Goal: Task Accomplishment & Management: Manage account settings

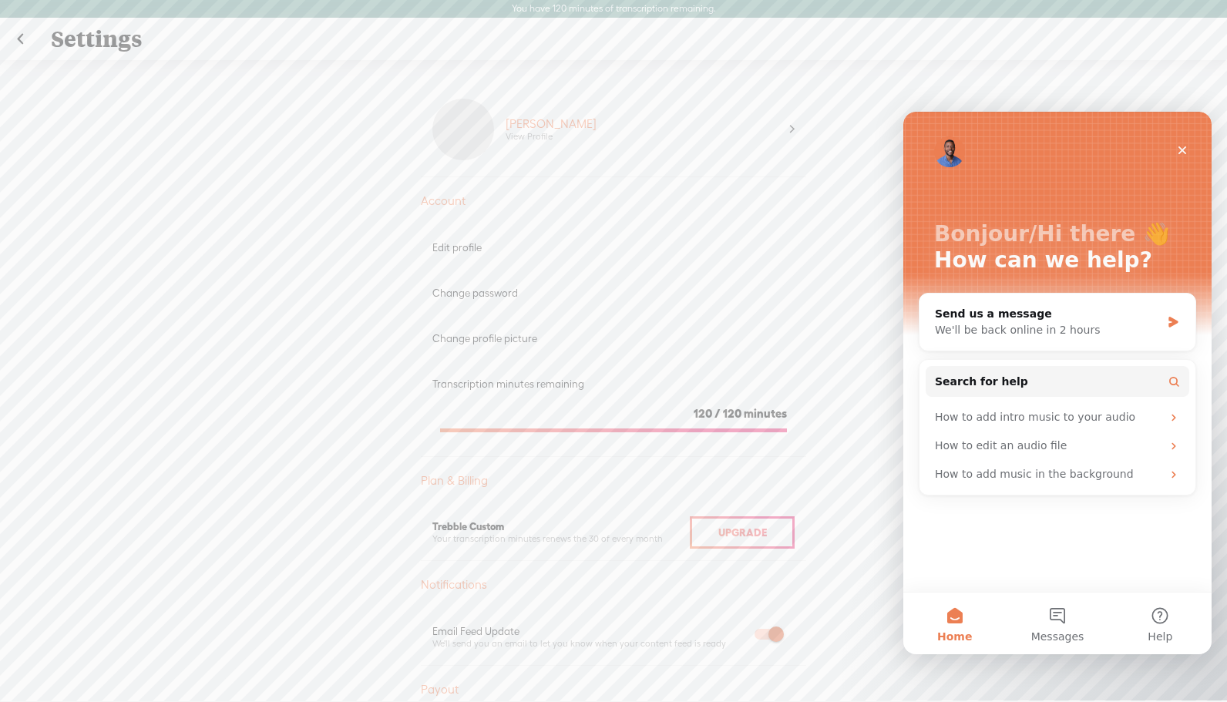
scroll to position [717, 0]
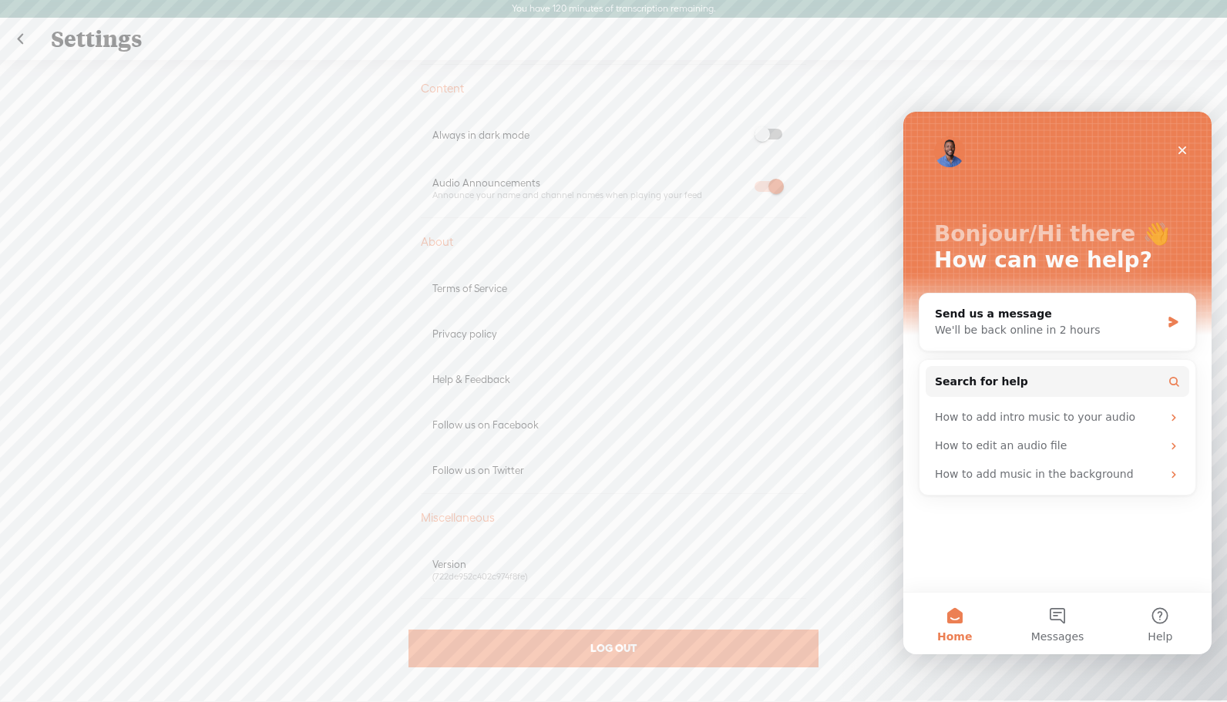
click at [777, 135] on label at bounding box center [768, 134] width 52 height 11
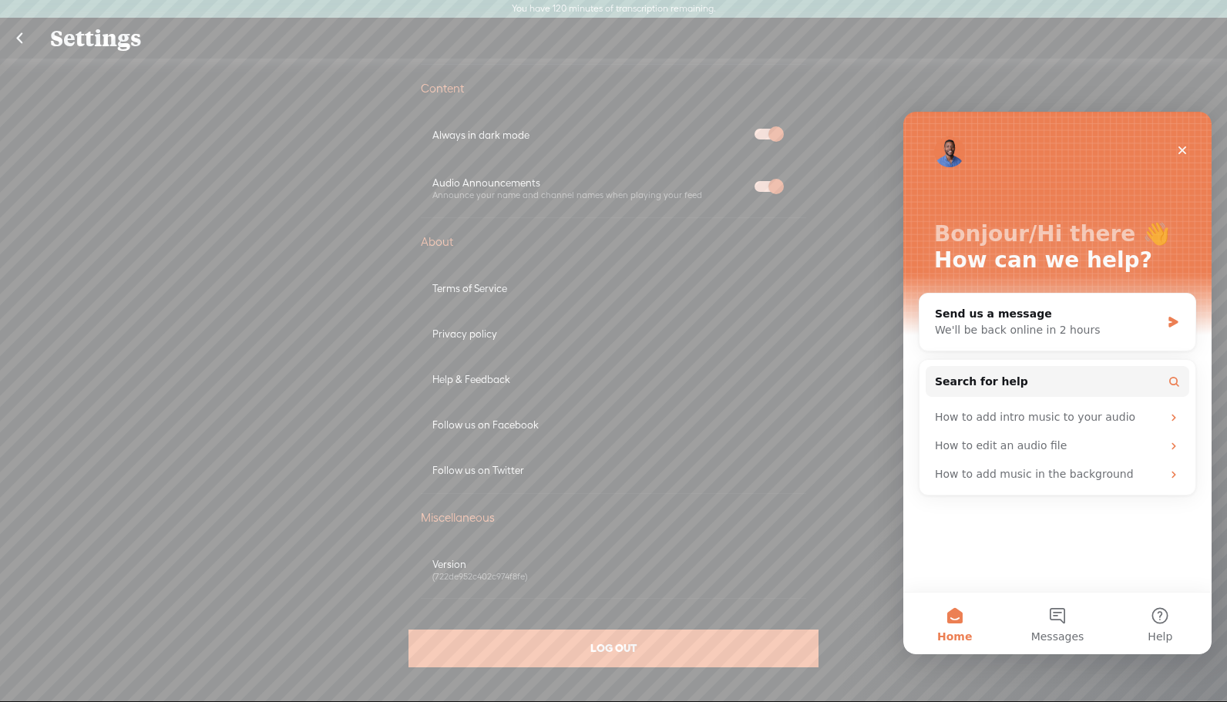
click at [755, 185] on span at bounding box center [768, 186] width 28 height 11
click at [871, 70] on div "Upgrade To Trebble Plus [PERSON_NAME] View Profile Account Edit profile Change …" at bounding box center [613, 388] width 1227 height 659
click at [18, 39] on link at bounding box center [19, 38] width 39 height 40
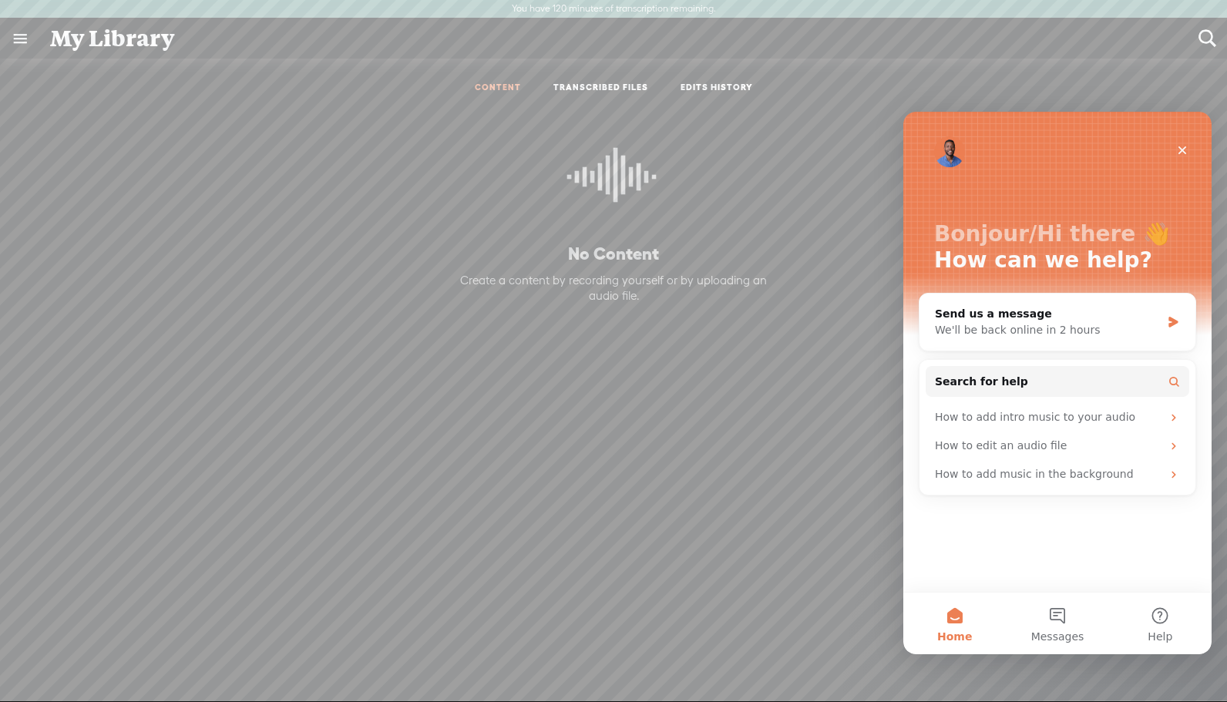
click at [92, 34] on div "My Library" at bounding box center [613, 38] width 1148 height 40
click at [22, 32] on link at bounding box center [20, 38] width 40 height 40
click at [69, 660] on div "SETTINGS" at bounding box center [81, 666] width 56 height 13
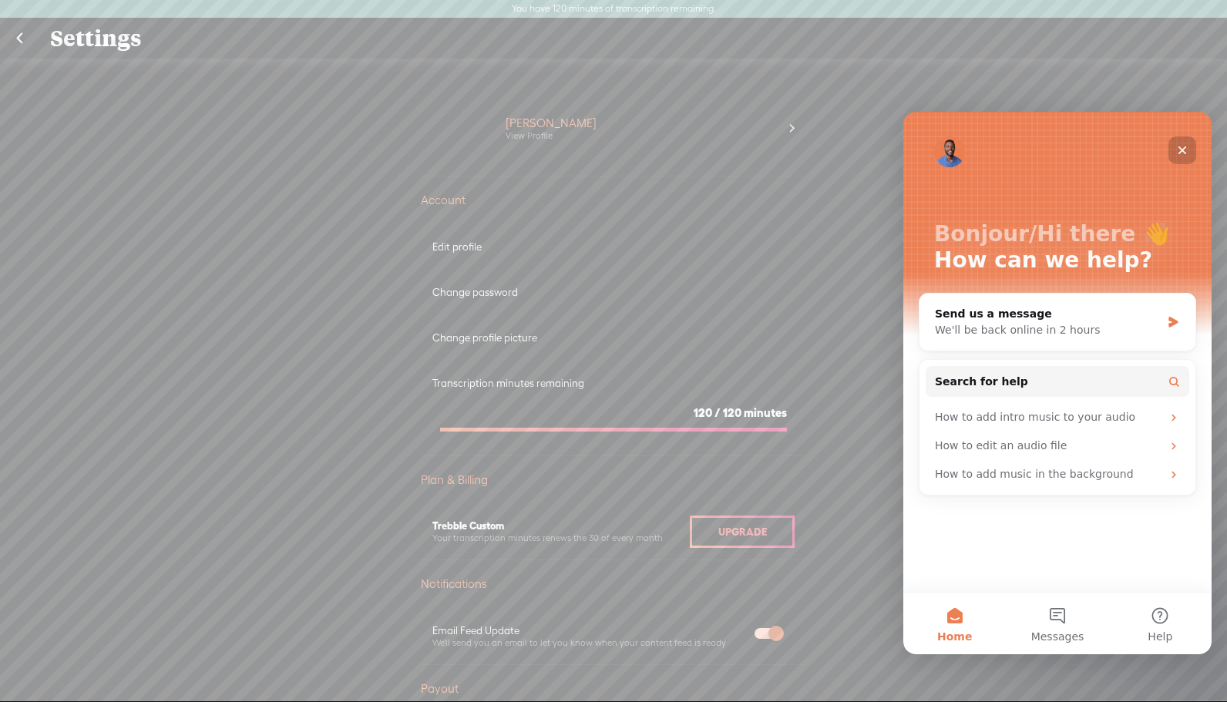
click at [1182, 146] on icon "Close" at bounding box center [1182, 150] width 12 height 12
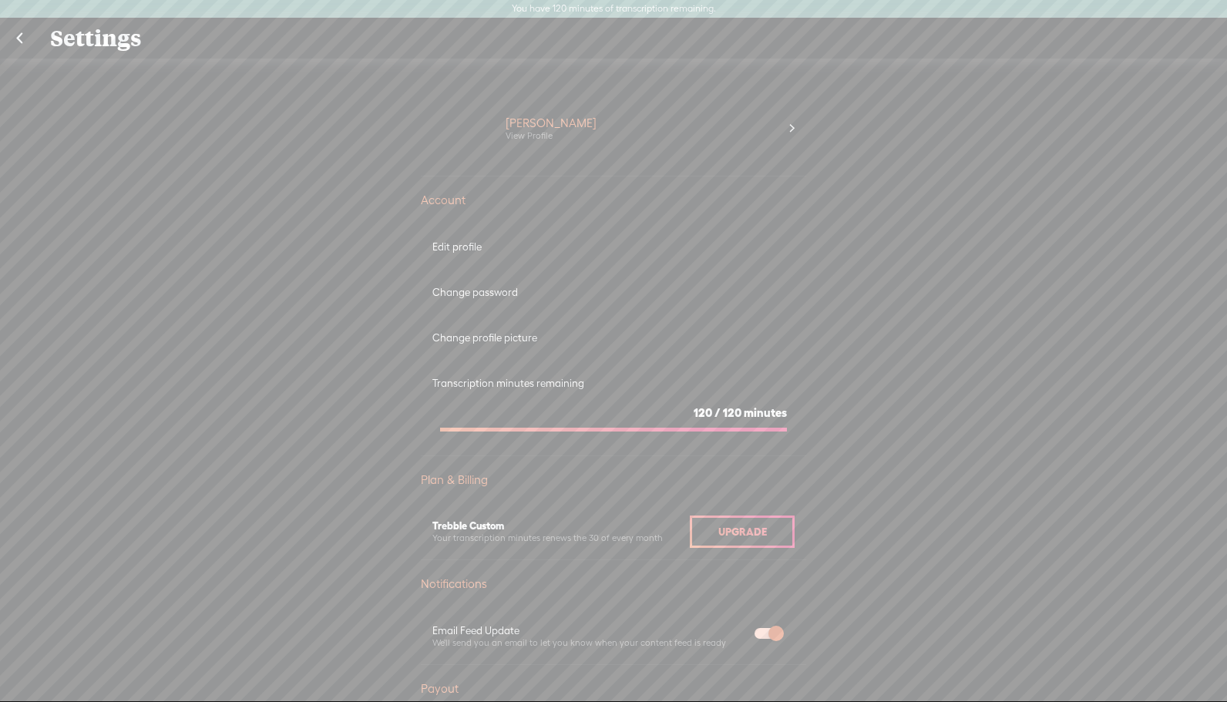
click at [18, 39] on link at bounding box center [19, 38] width 39 height 40
